Goal: Task Accomplishment & Management: Complete application form

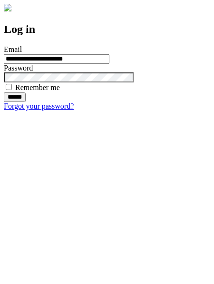
type input "**********"
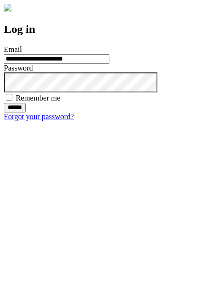
click at [26, 112] on input "******" at bounding box center [15, 108] width 22 height 10
